Goal: Task Accomplishment & Management: Complete application form

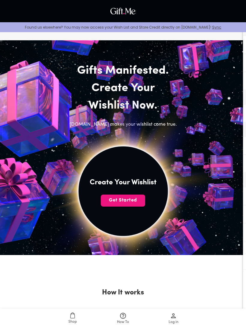
click at [140, 204] on button "Get Started" at bounding box center [123, 200] width 44 height 12
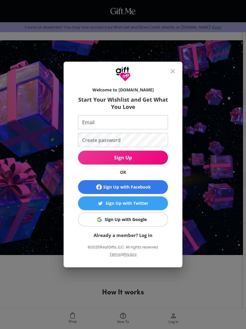
click at [148, 122] on input "Email" at bounding box center [122, 122] width 88 height 14
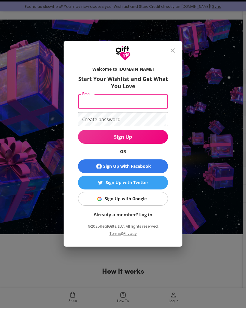
click at [157, 216] on span "Sign Up with Google" at bounding box center [122, 219] width 83 height 7
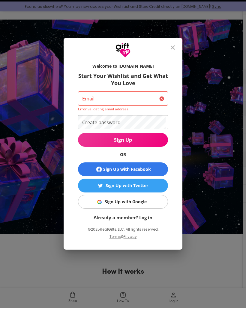
scroll to position [29, 0]
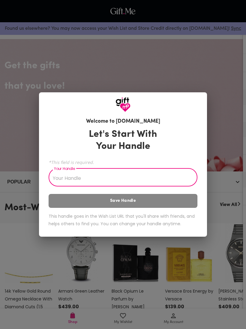
click at [75, 183] on input "Your Handle" at bounding box center [120, 177] width 142 height 17
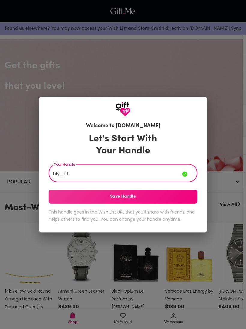
type input "Lily_ah"
click at [163, 197] on span "Save Handle" at bounding box center [123, 196] width 149 height 7
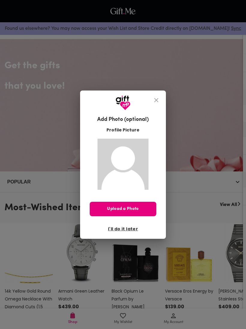
click at [128, 210] on span "Upload a Photo" at bounding box center [123, 208] width 67 height 7
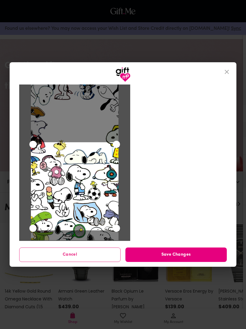
click at [183, 251] on span "Save Changes" at bounding box center [177, 254] width 102 height 7
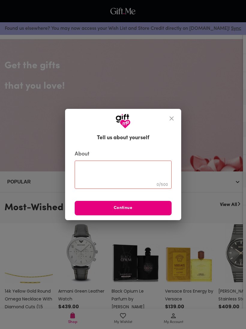
click at [134, 206] on span "Continue" at bounding box center [123, 208] width 97 height 7
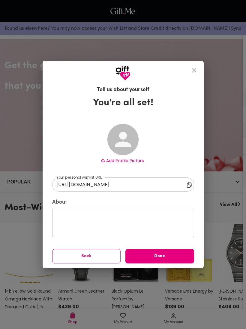
type input "https://gift.me/lily_ah"
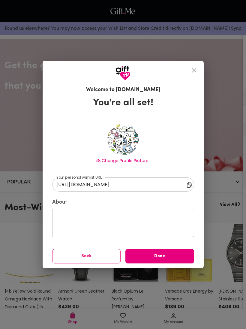
click at [158, 255] on span "Done" at bounding box center [160, 256] width 69 height 7
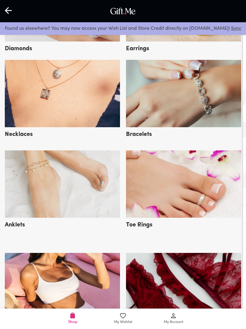
scroll to position [834, 0]
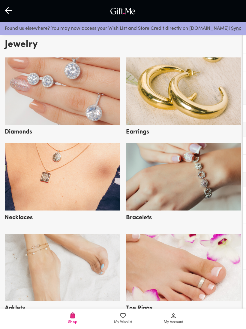
click at [172, 309] on link "My Account" at bounding box center [173, 318] width 50 height 20
